Goal: Task Accomplishment & Management: Manage account settings

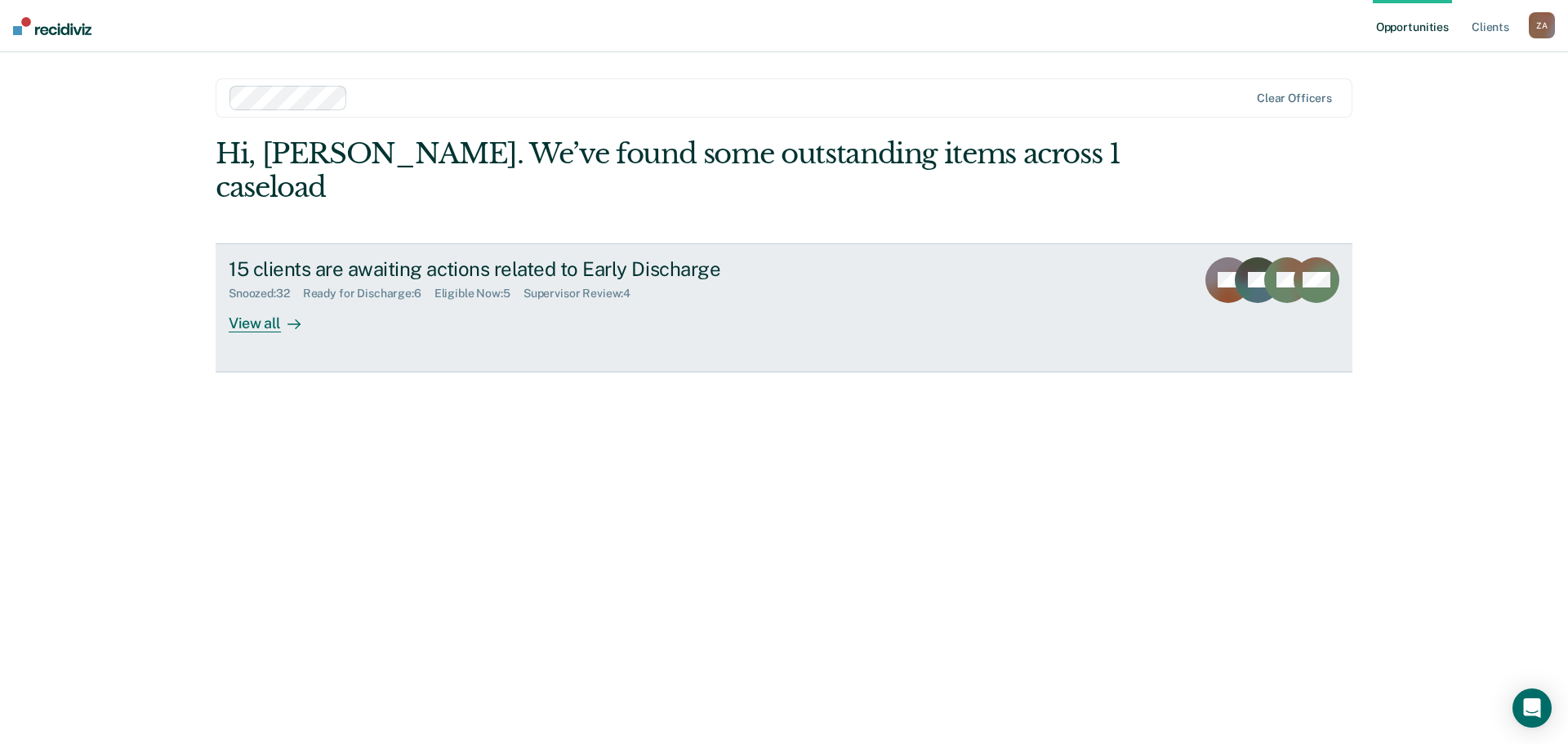
click at [267, 301] on div "View all" at bounding box center [274, 317] width 91 height 32
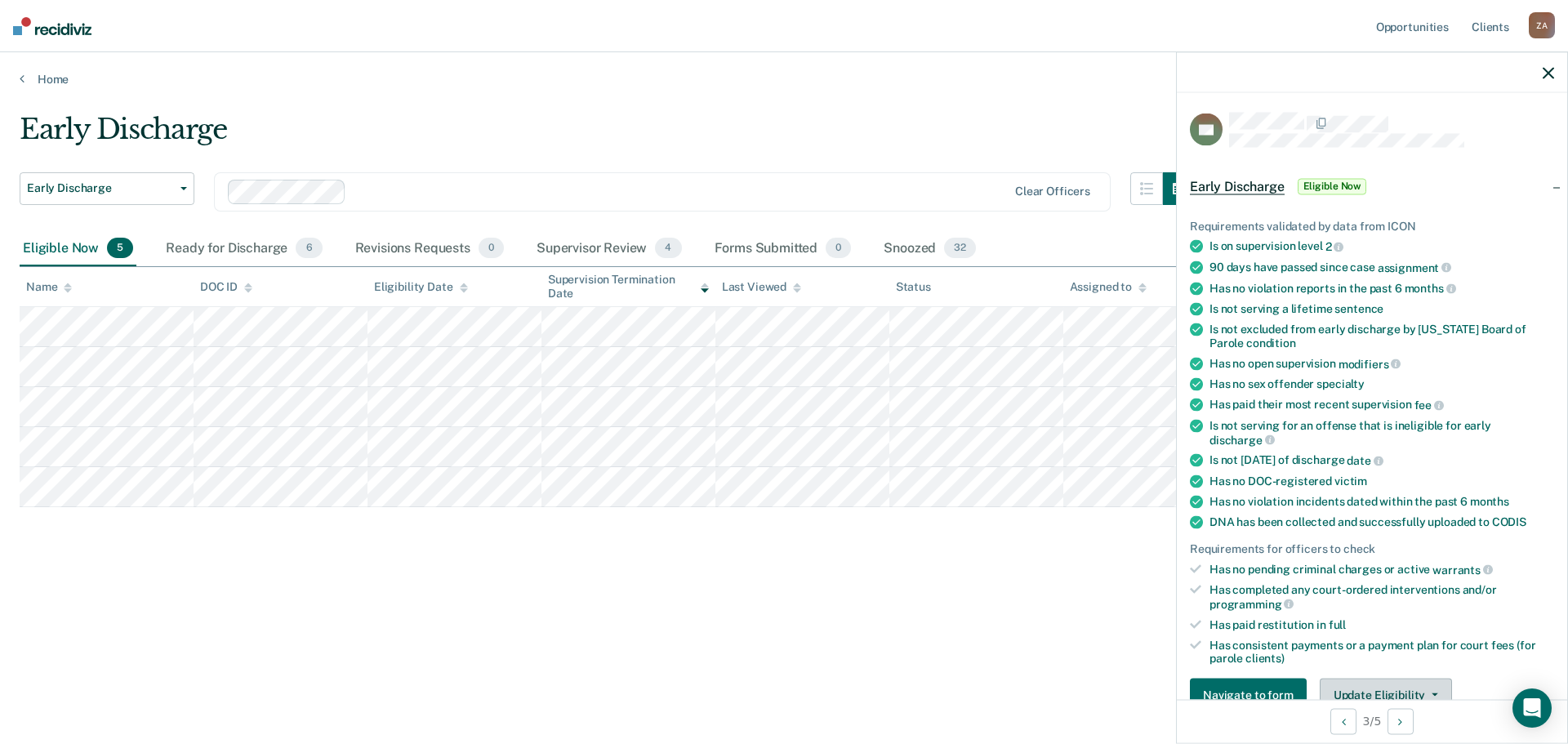
click at [1432, 693] on icon "button" at bounding box center [1435, 694] width 7 height 3
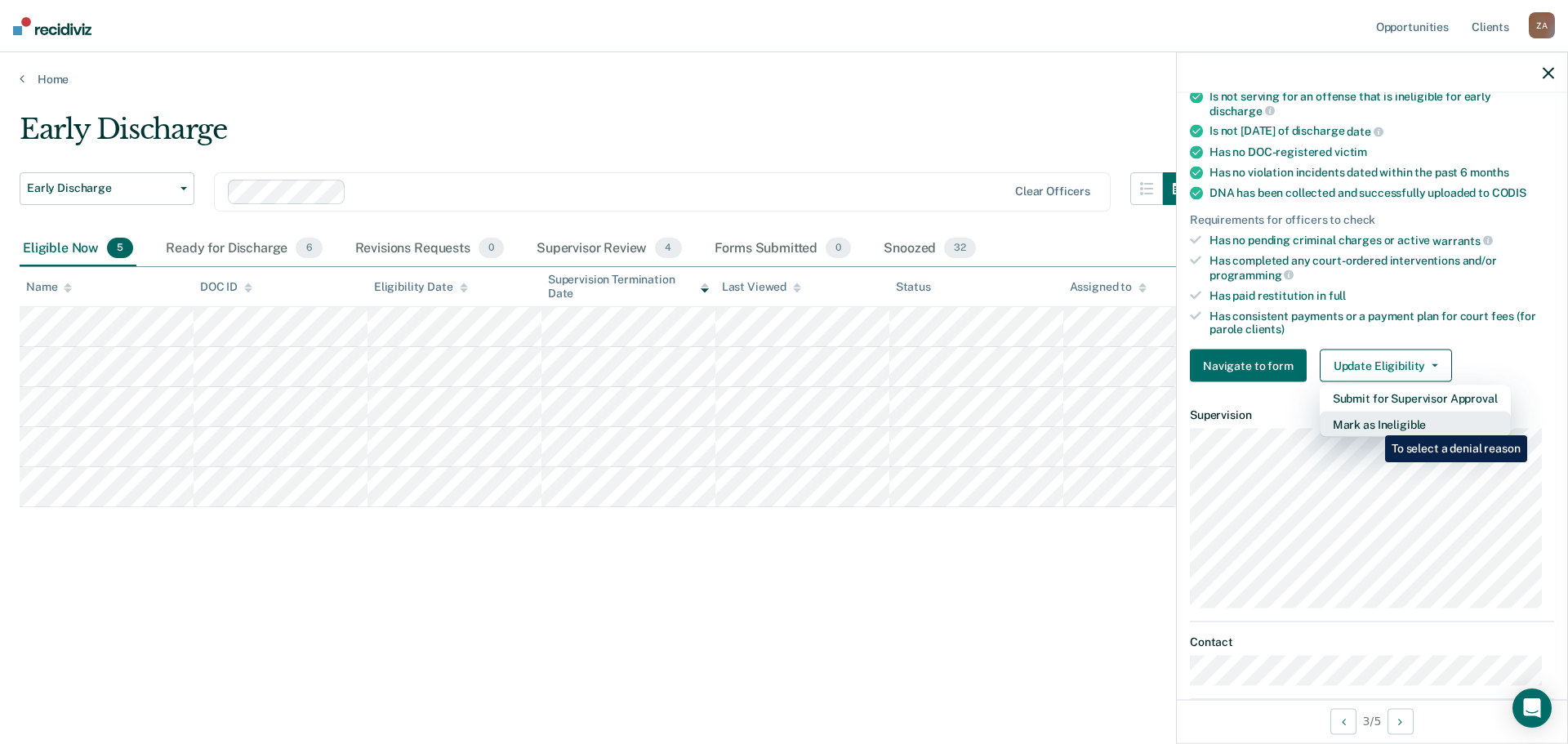
click at [1374, 423] on button "Mark as Ineligible" at bounding box center [1415, 425] width 191 height 26
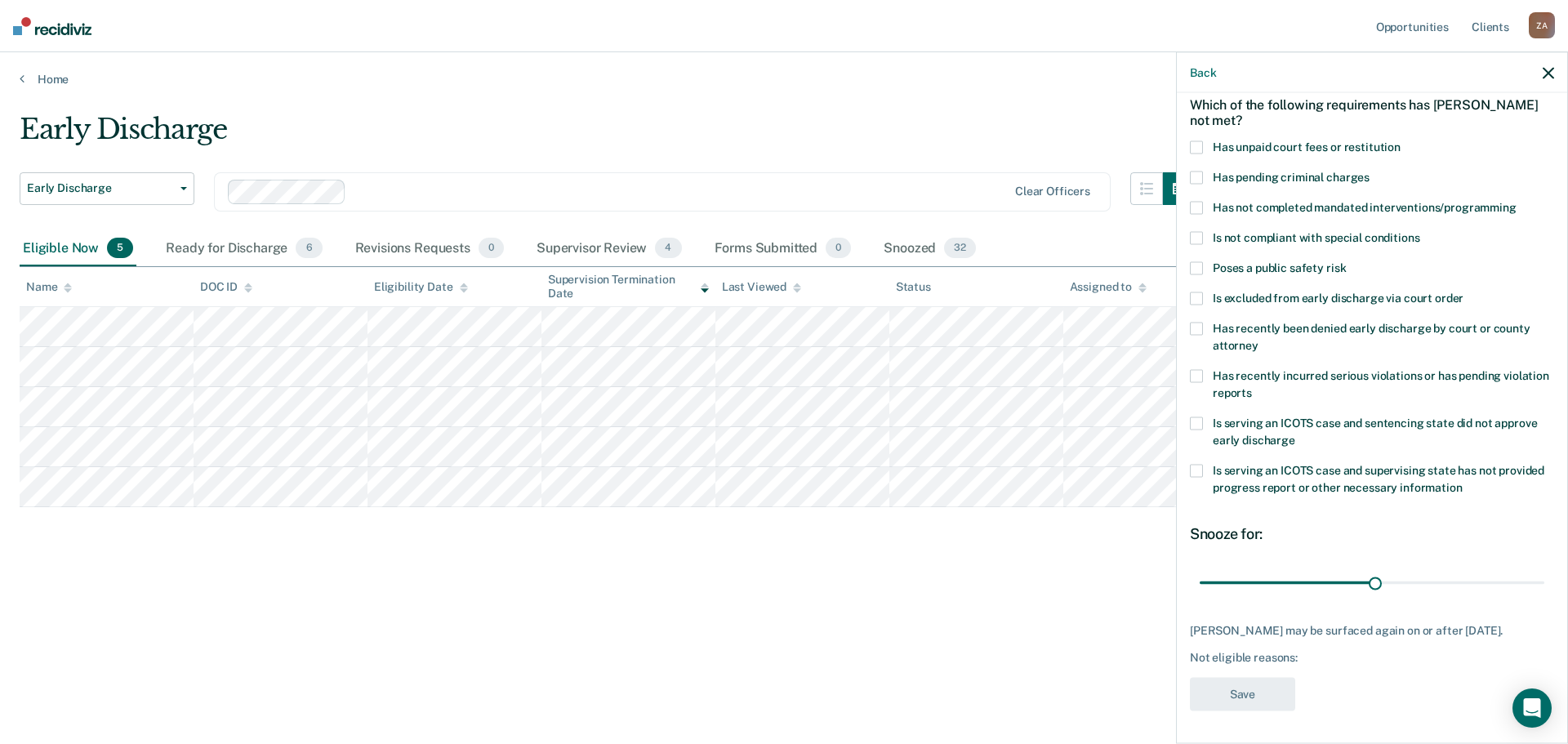
scroll to position [75, 0]
drag, startPoint x: 1374, startPoint y: 584, endPoint x: 1567, endPoint y: 550, distance: 196.0
type input "58"
click at [1544, 570] on input "range" at bounding box center [1373, 585] width 345 height 28
click at [1190, 422] on span at bounding box center [1197, 425] width 13 height 13
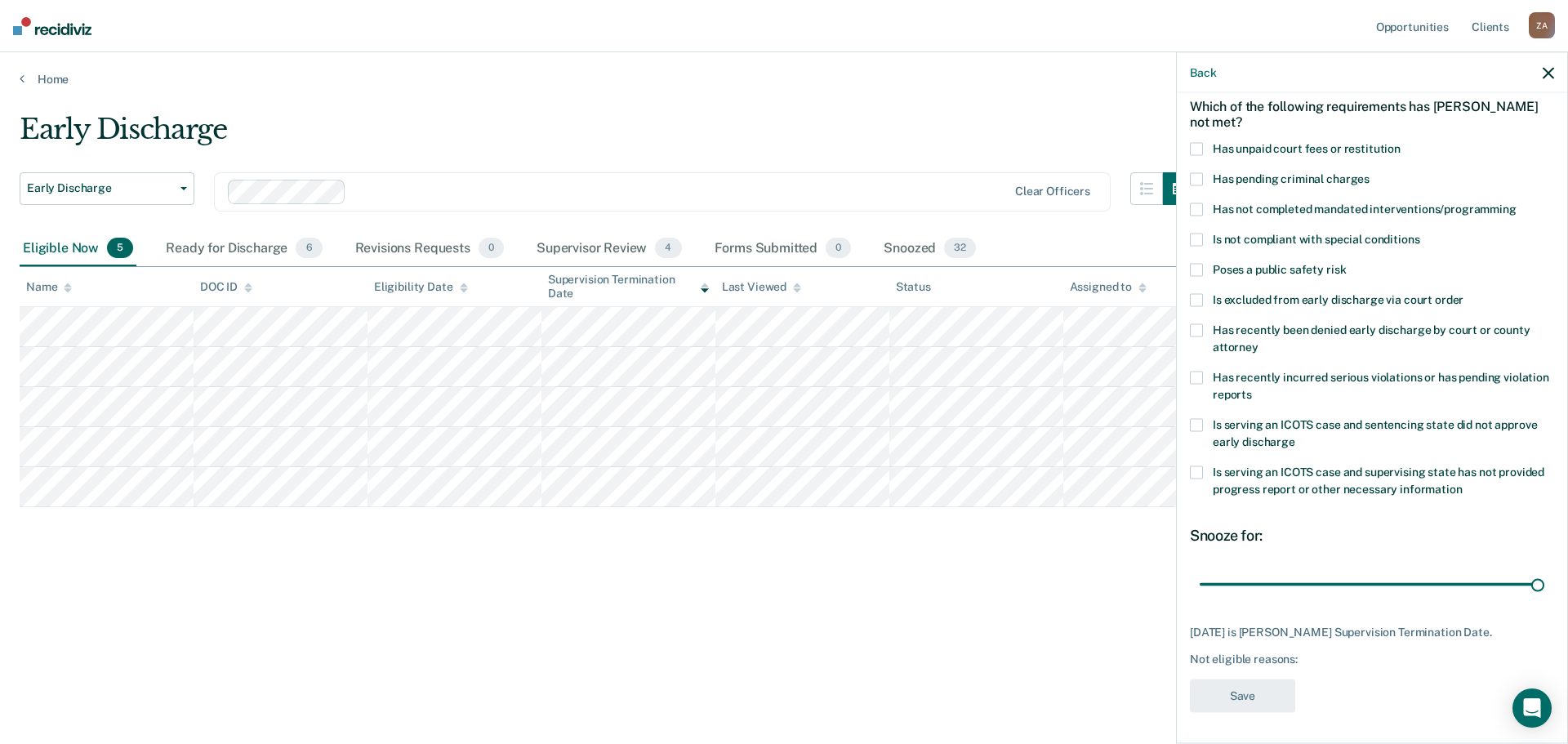
click at [1296, 436] on input "Is serving an ICOTS case and sentencing state did not approve early discharge" at bounding box center [1296, 436] width 0 height 0
click at [1256, 690] on button "Save" at bounding box center [1243, 696] width 106 height 34
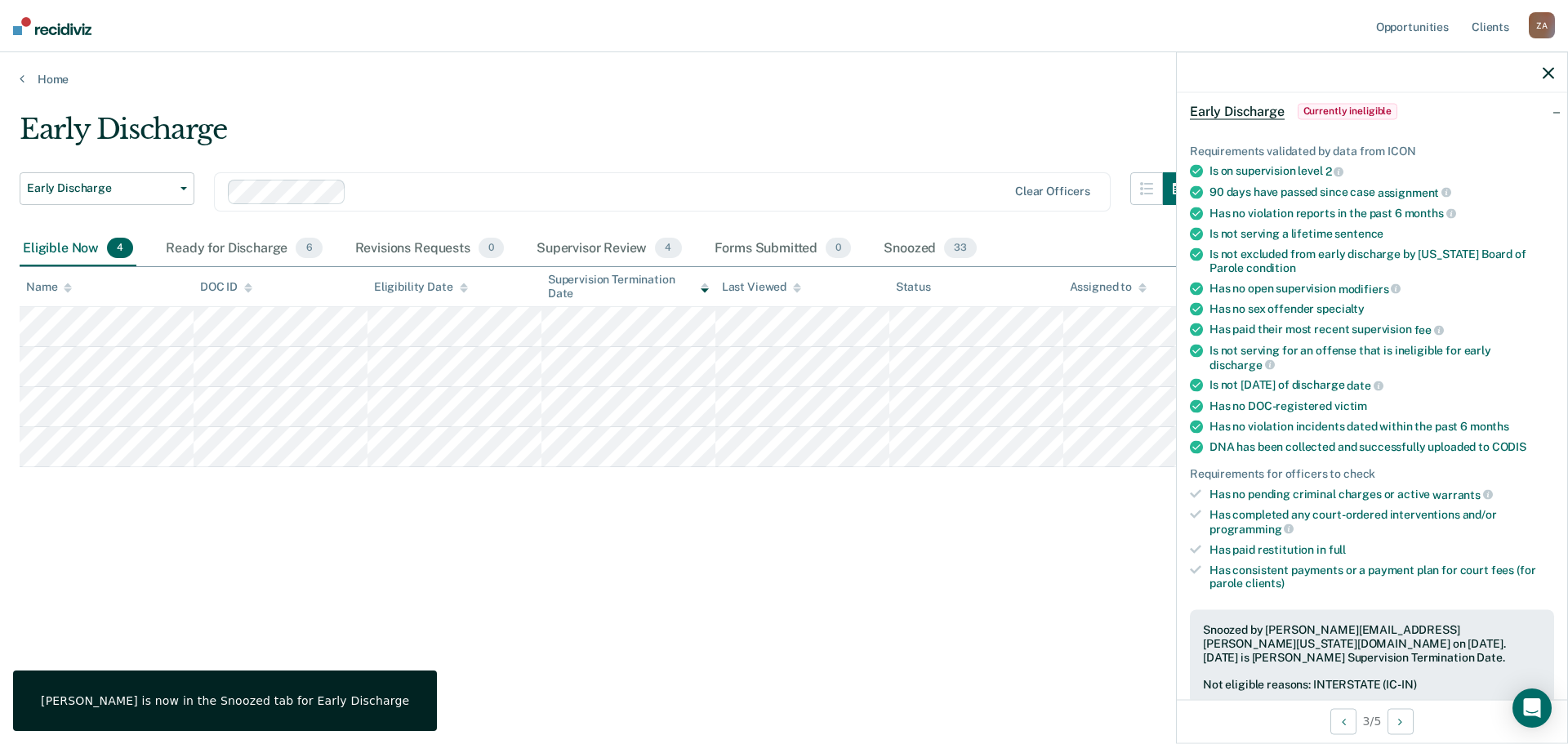
click at [1537, 81] on div at bounding box center [1372, 72] width 390 height 41
click at [1543, 72] on icon "button" at bounding box center [1548, 73] width 11 height 11
